Goal: Task Accomplishment & Management: Complete application form

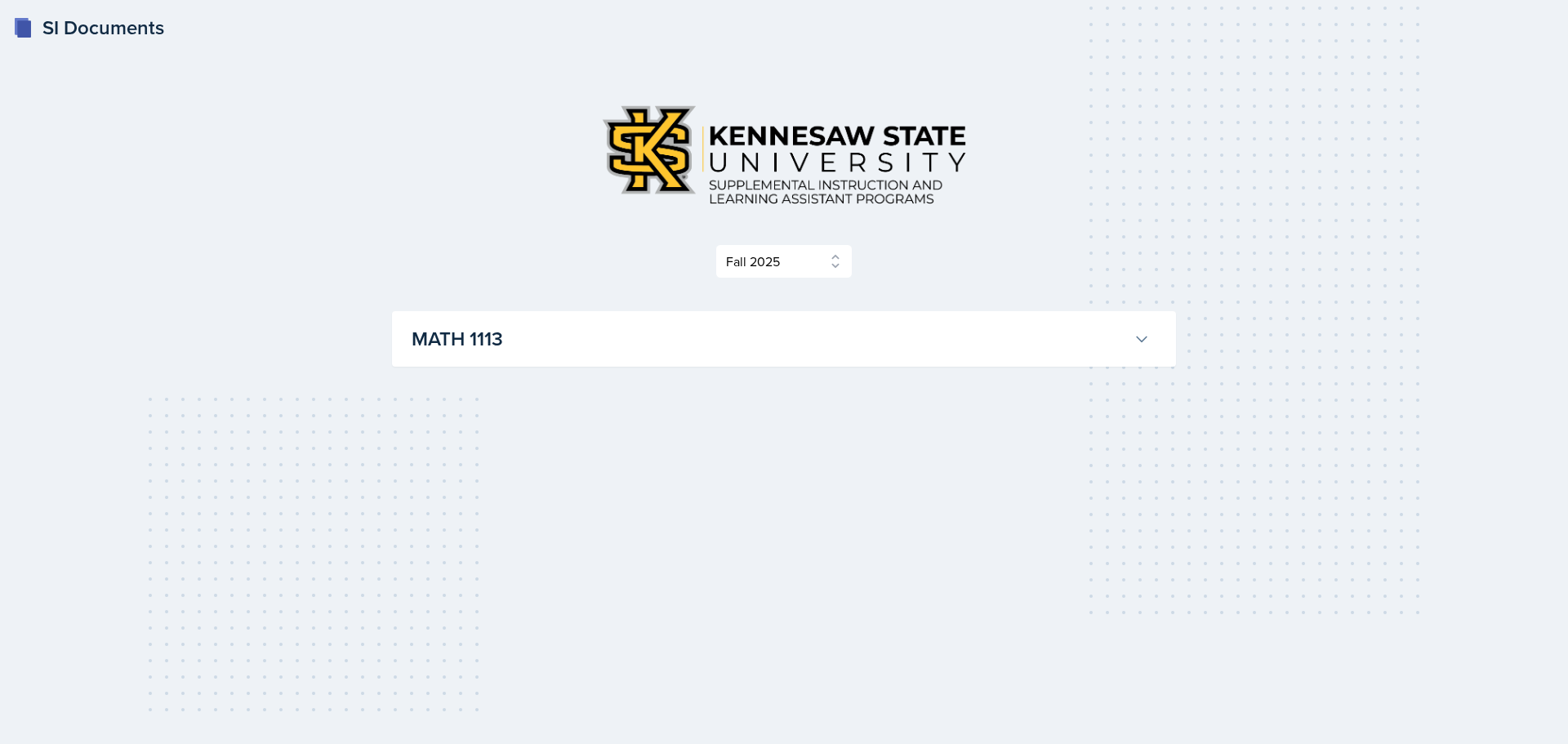
click at [1139, 340] on icon at bounding box center [1142, 338] width 17 height 17
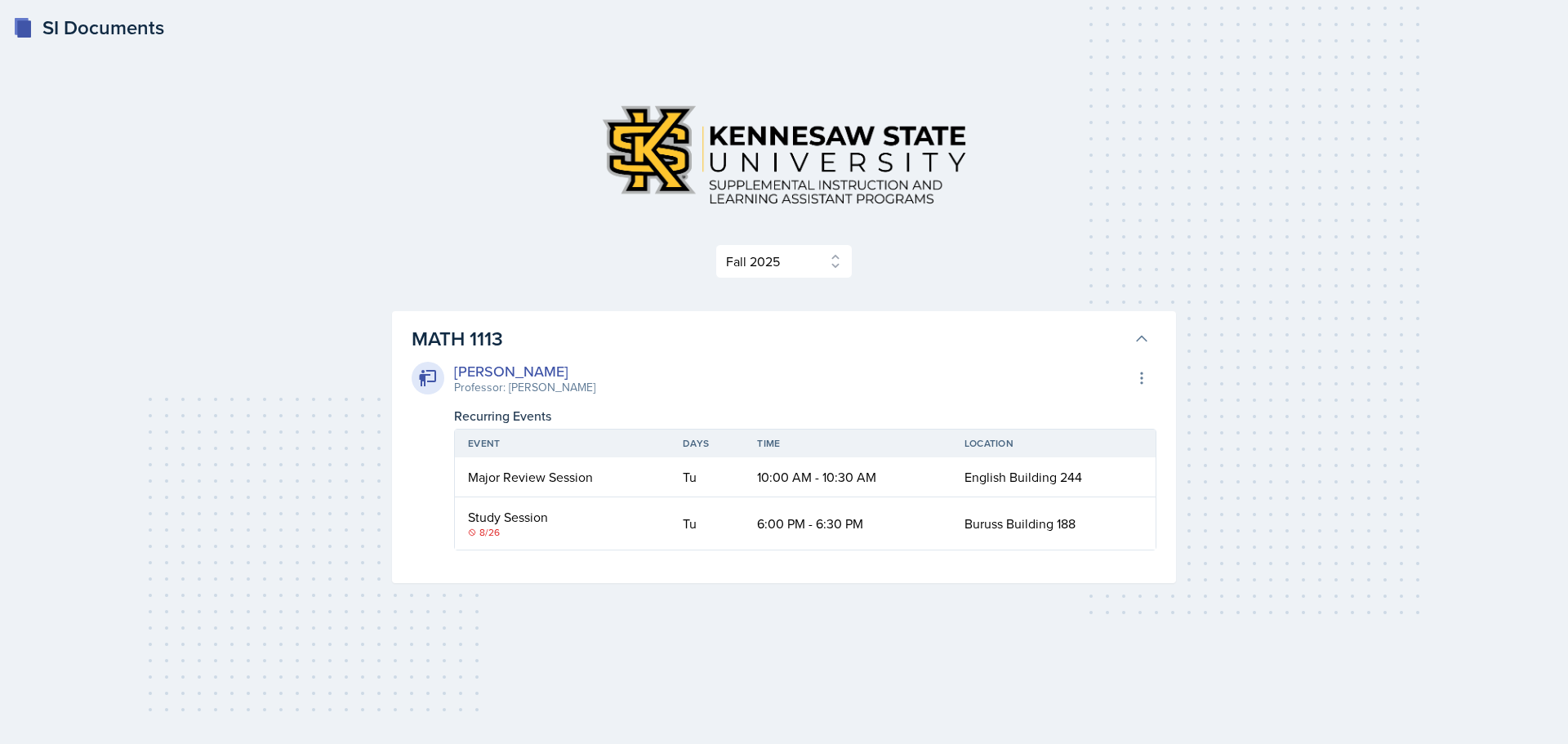
click at [176, 425] on div "SI Documents Select Semester Fall 2025 Summer 2025 Spring 2025 Fall 2024 Summer…" at bounding box center [784, 372] width 1568 height 744
click at [840, 264] on select "Select Semester Fall 2025 Summer 2025 Spring 2025 Fall 2024 Summer 2024 Spring …" at bounding box center [784, 260] width 137 height 34
click at [716, 244] on select "Select Semester Fall 2025 Summer 2025 Spring 2025 Fall 2024 Summer 2024 Spring …" at bounding box center [784, 260] width 137 height 34
click at [209, 465] on div "SI Documents Select Semester Fall 2025 Summer 2025 Spring 2025 Fall 2024 Summer…" at bounding box center [784, 372] width 1568 height 744
click at [1142, 340] on icon at bounding box center [1142, 338] width 17 height 17
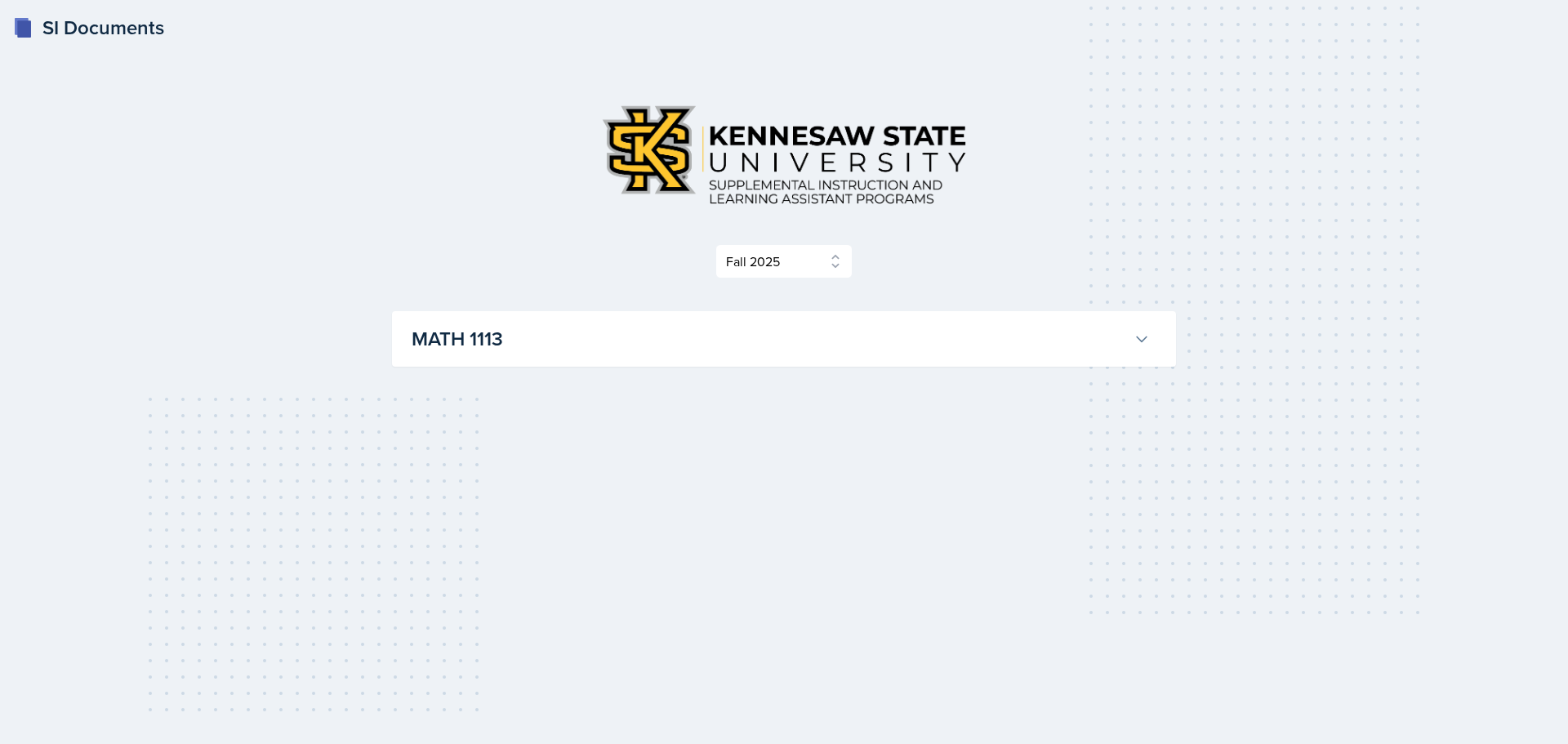
click at [1142, 340] on icon at bounding box center [1142, 338] width 17 height 17
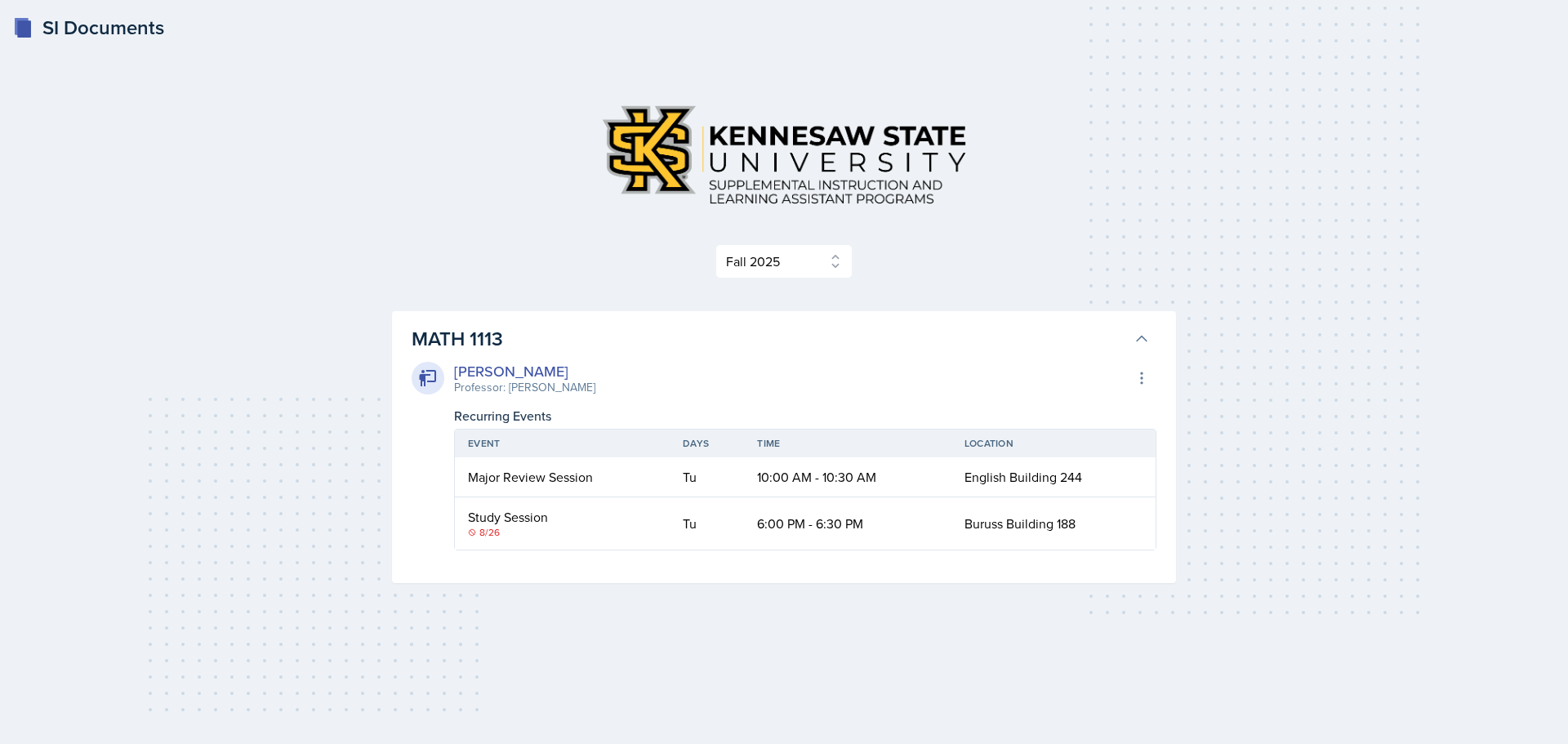
click at [1142, 340] on icon at bounding box center [1142, 338] width 17 height 17
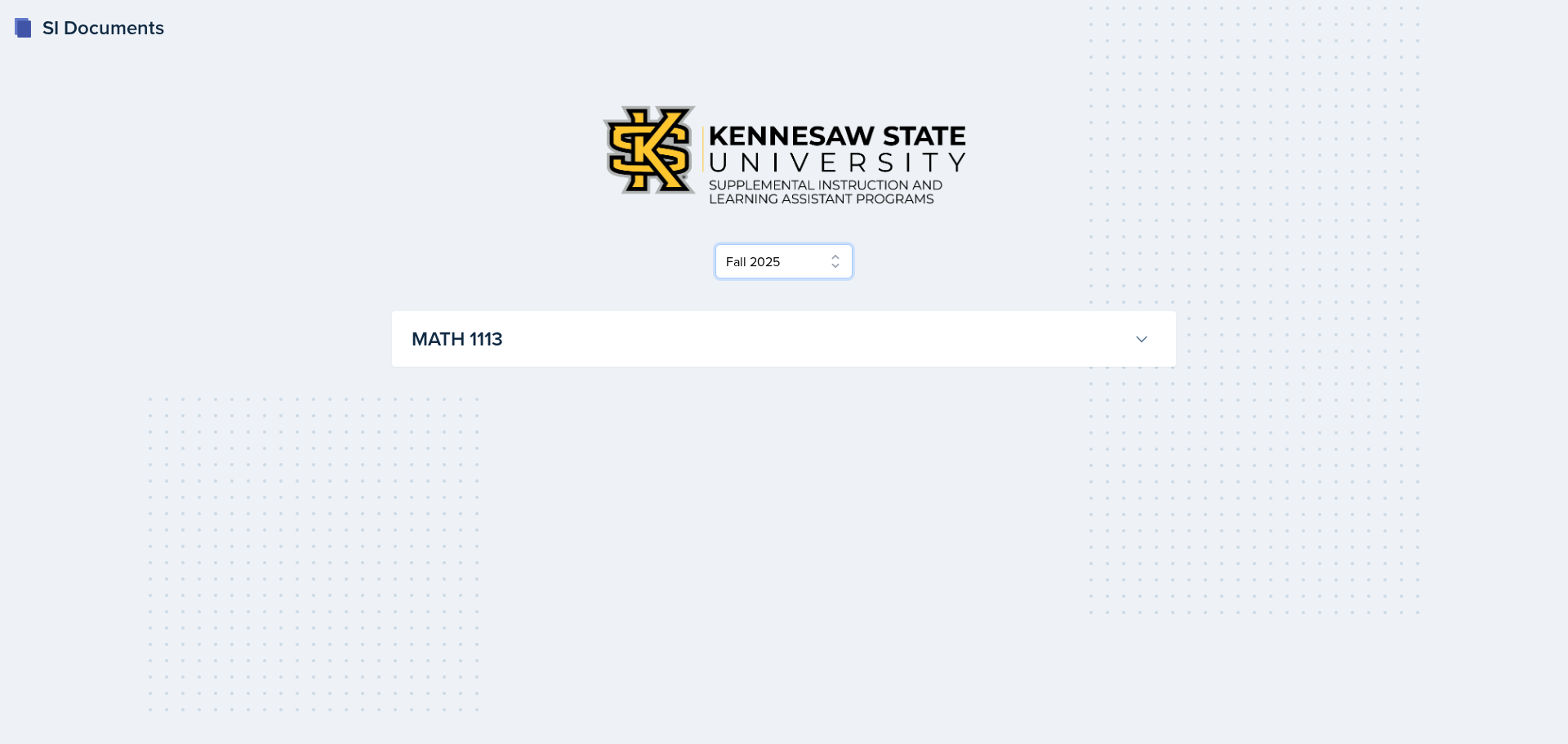
click at [758, 252] on select "Select Semester Fall 2025 Summer 2025 Spring 2025 Fall 2024 Summer 2024 Spring …" at bounding box center [784, 260] width 137 height 34
click at [716, 244] on select "Select Semester Fall 2025 Summer 2025 Spring 2025 Fall 2024 Summer 2024 Spring …" at bounding box center [784, 260] width 137 height 34
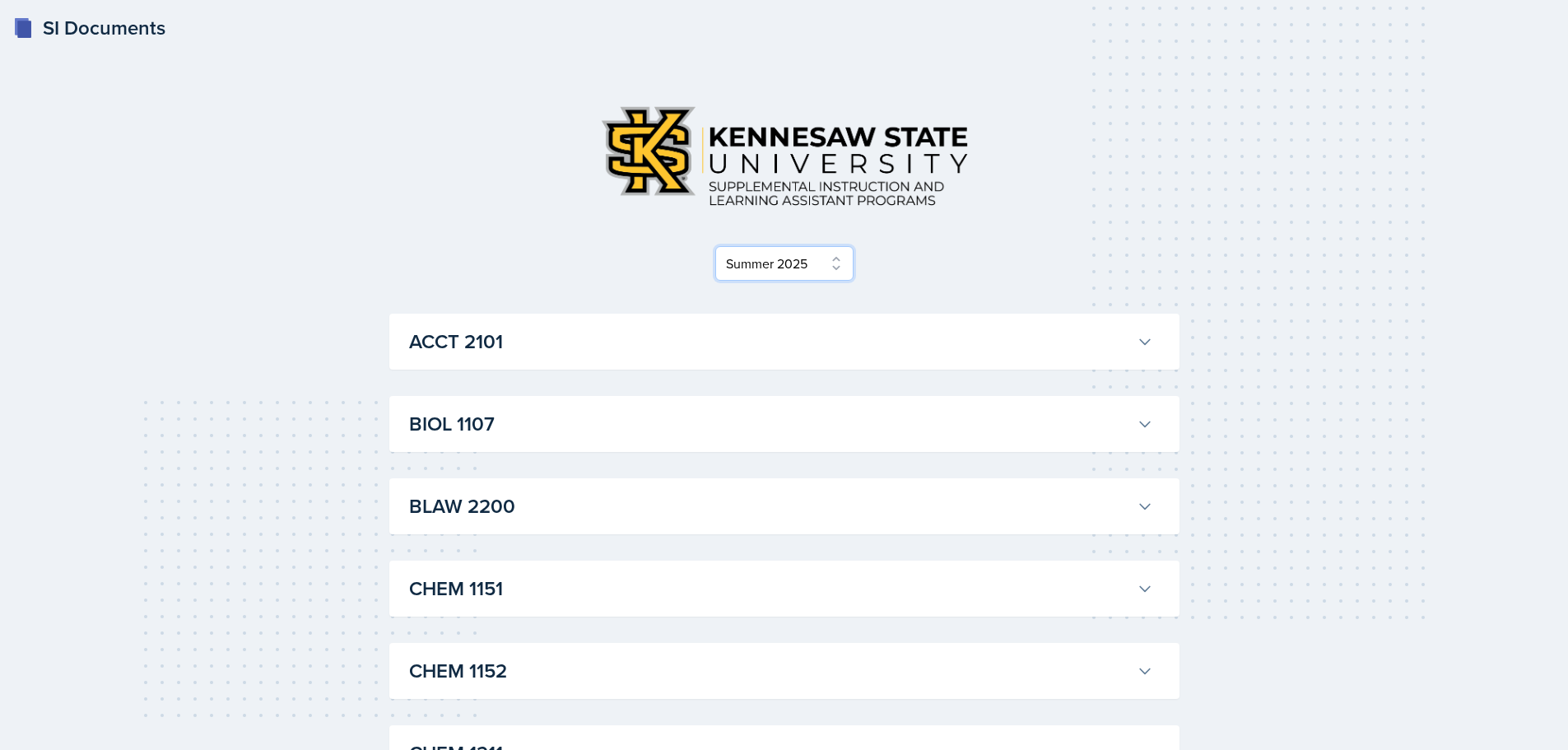
click at [830, 256] on select "Select Semester Fall 2025 Summer 2025 Spring 2025 Fall 2024 Summer 2024 Spring …" at bounding box center [784, 262] width 139 height 34
select select "2bed604d-1099-4043-b1bc-2365e8740244"
click at [720, 246] on select "Select Semester Fall 2025 Summer 2025 Spring 2025 Fall 2024 Summer 2024 Spring …" at bounding box center [784, 262] width 139 height 34
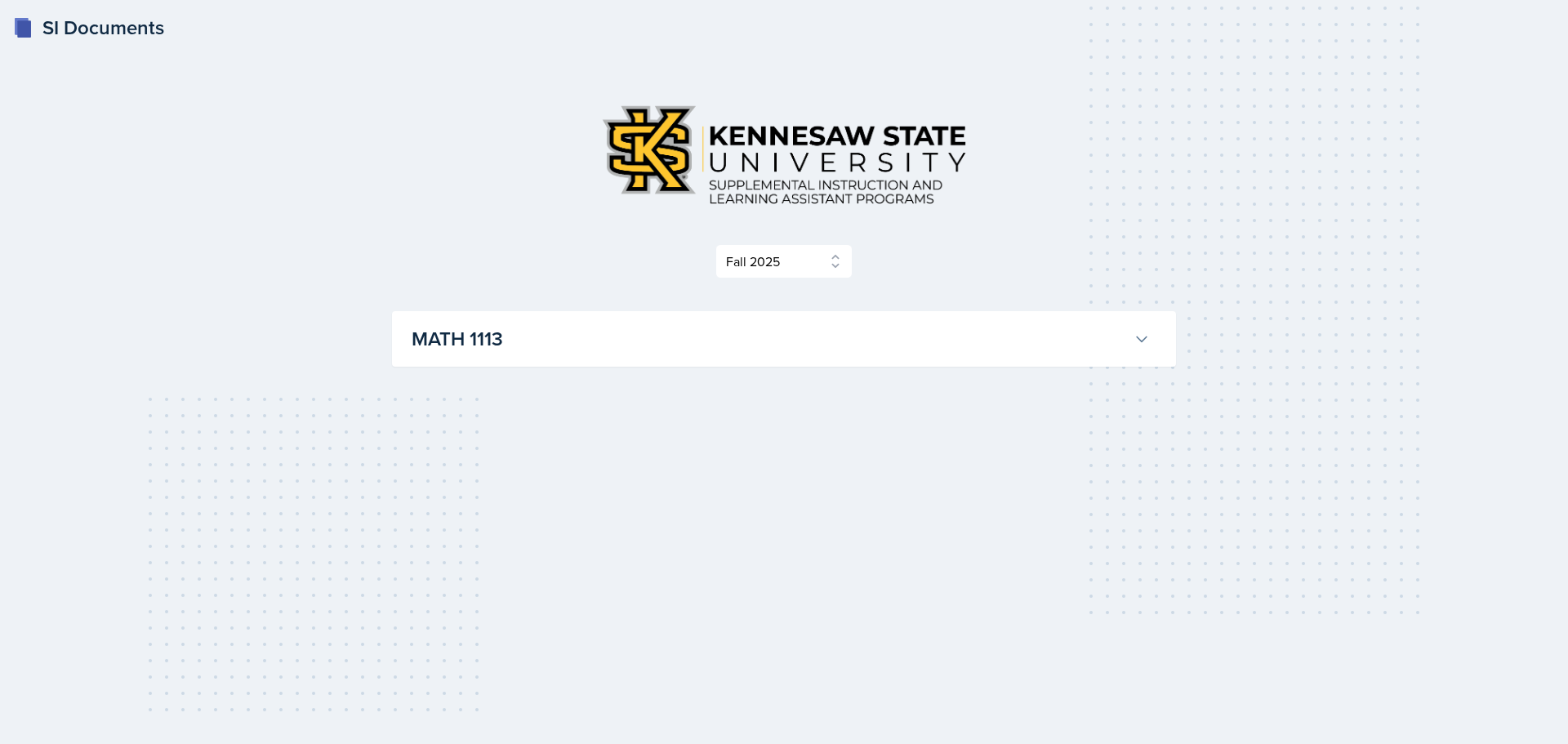
click at [58, 21] on div "SI Documents" at bounding box center [88, 27] width 151 height 29
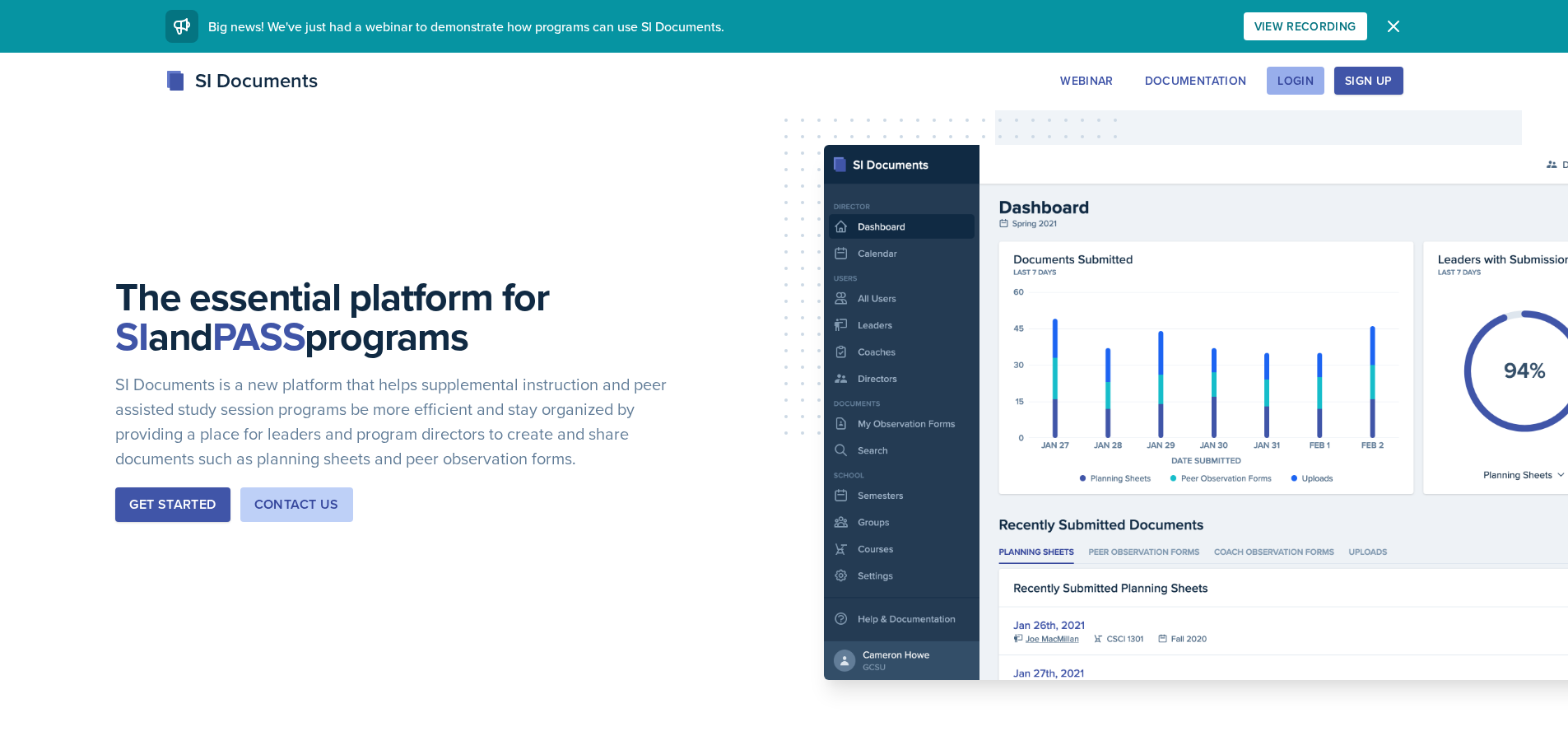
click at [1288, 79] on div "Login" at bounding box center [1295, 80] width 36 height 13
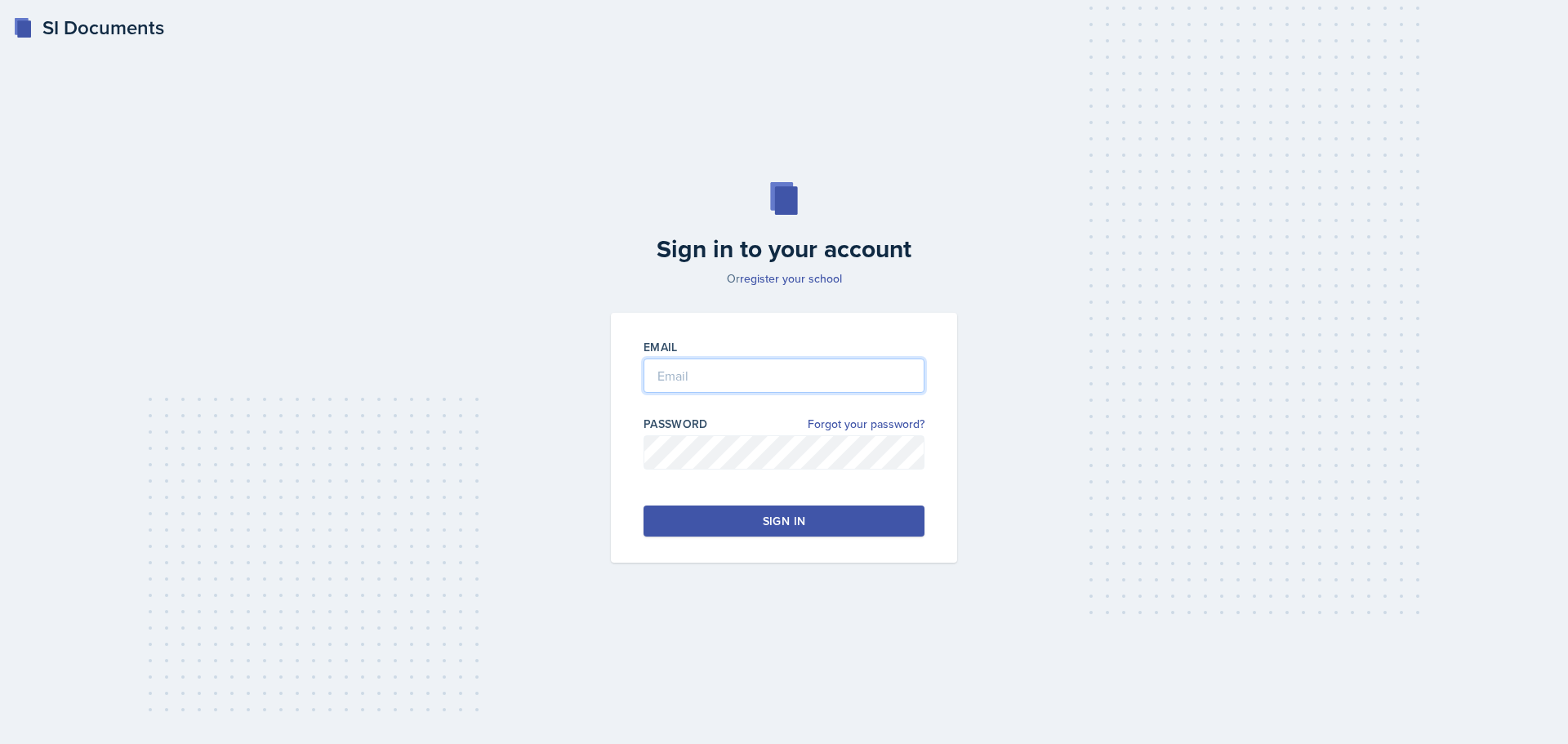
click at [686, 375] on input "email" at bounding box center [784, 375] width 281 height 34
type input "[EMAIL_ADDRESS][DOMAIN_NAME]"
click at [758, 520] on button "Sign in" at bounding box center [784, 522] width 281 height 31
